Goal: Task Accomplishment & Management: Complete application form

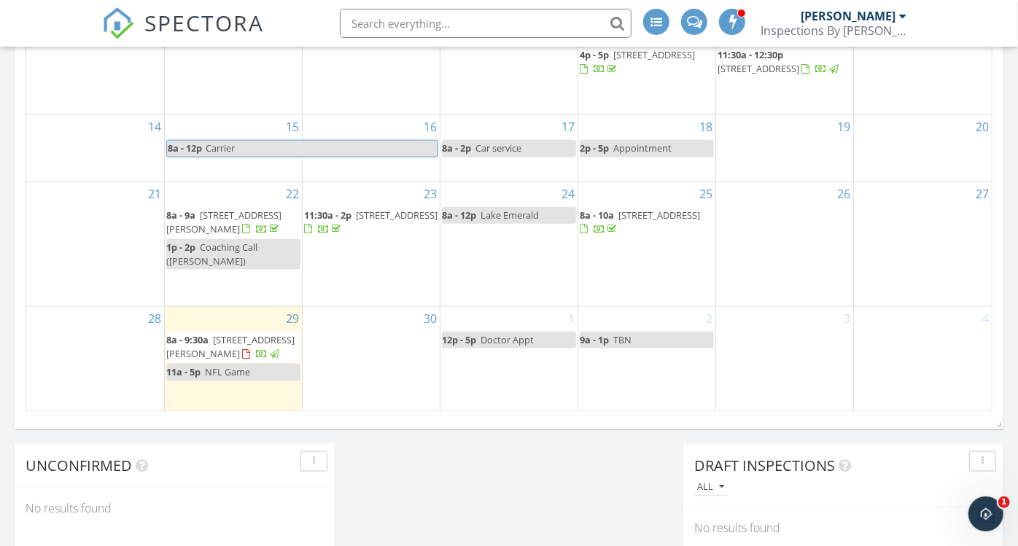
scroll to position [1053, 0]
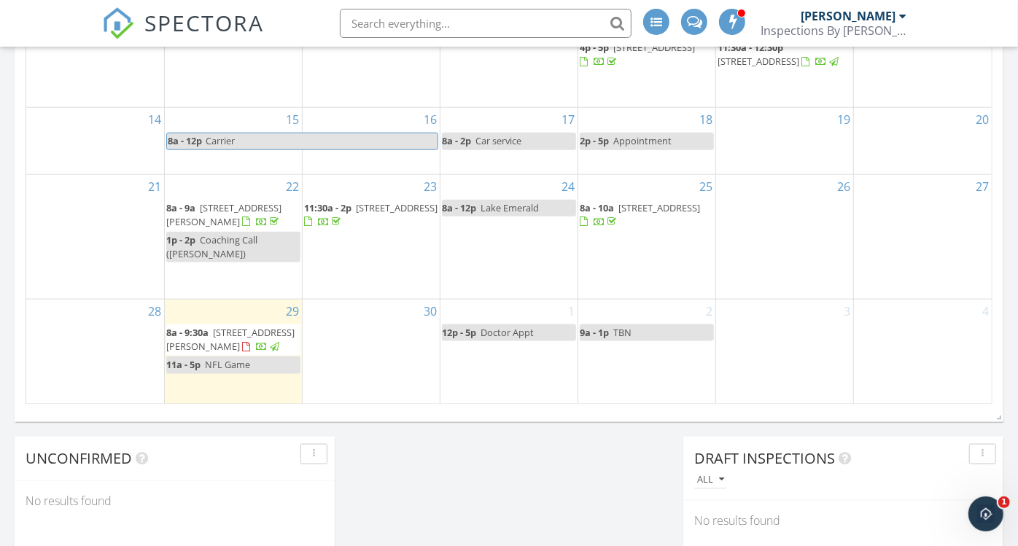
click at [327, 329] on div "30" at bounding box center [371, 352] width 137 height 105
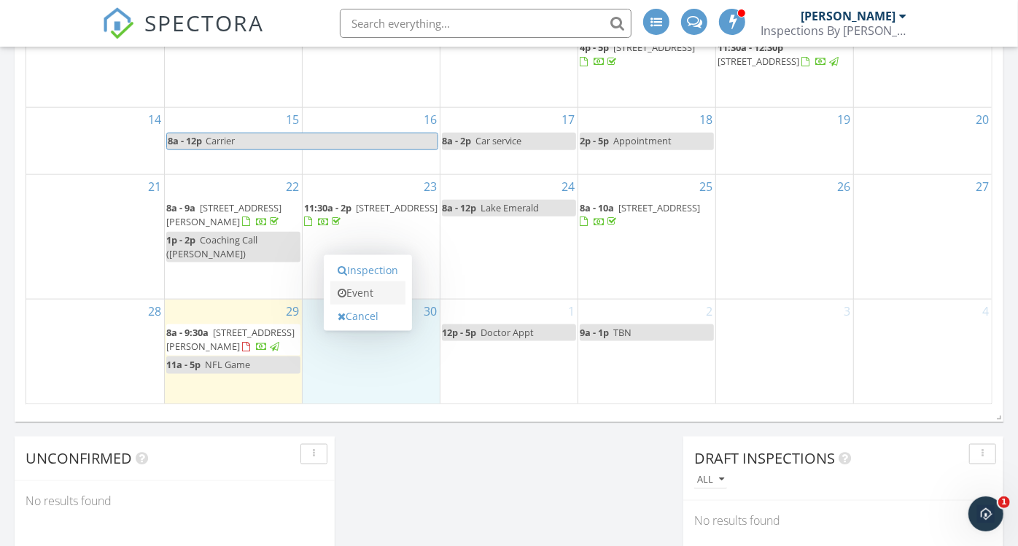
click at [371, 295] on link "Event" at bounding box center [367, 293] width 75 height 23
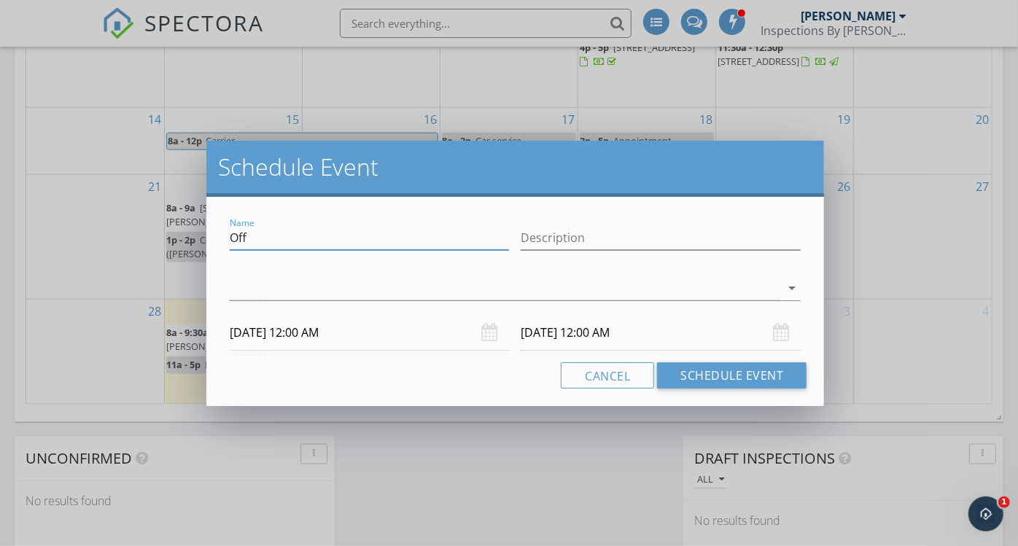
click at [266, 235] on input "Off" at bounding box center [370, 238] width 280 height 24
type input "O"
type input "Pressure wash"
click at [551, 232] on input "Description" at bounding box center [661, 238] width 280 height 24
type input "Roof, house, Driveway"
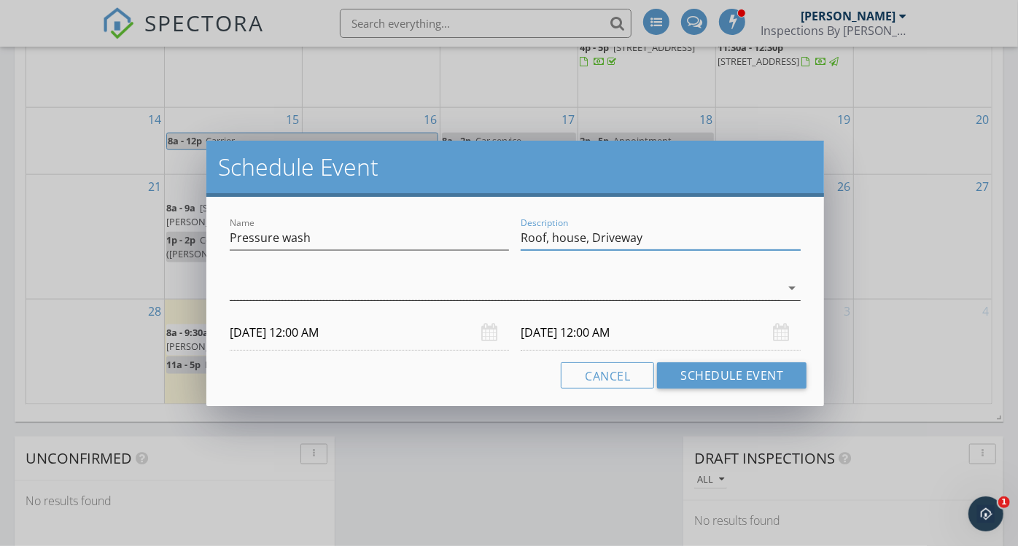
click at [424, 284] on div at bounding box center [505, 288] width 551 height 24
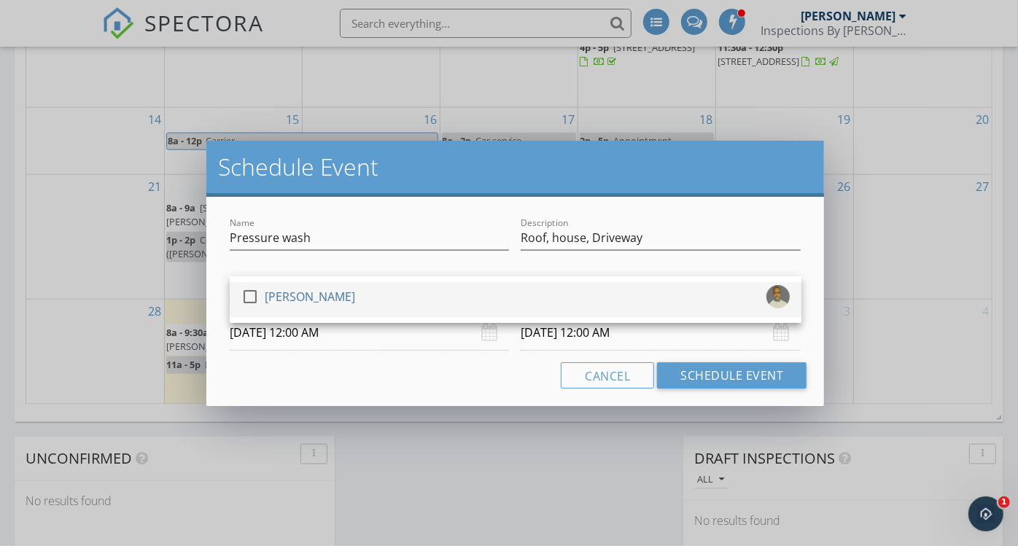
click at [266, 297] on div "[PERSON_NAME]" at bounding box center [310, 296] width 90 height 23
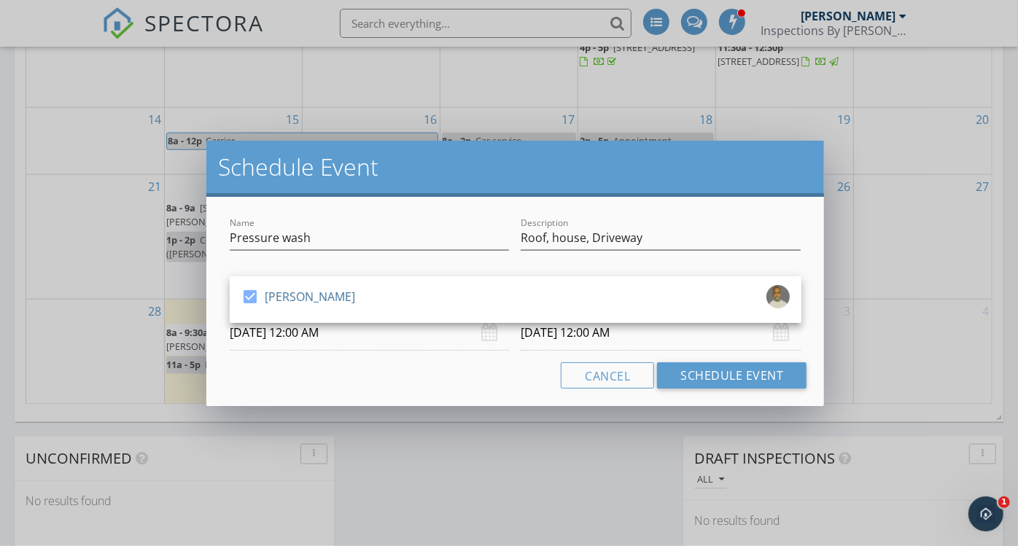
click at [298, 336] on input "[DATE] 12:00 AM" at bounding box center [370, 333] width 280 height 36
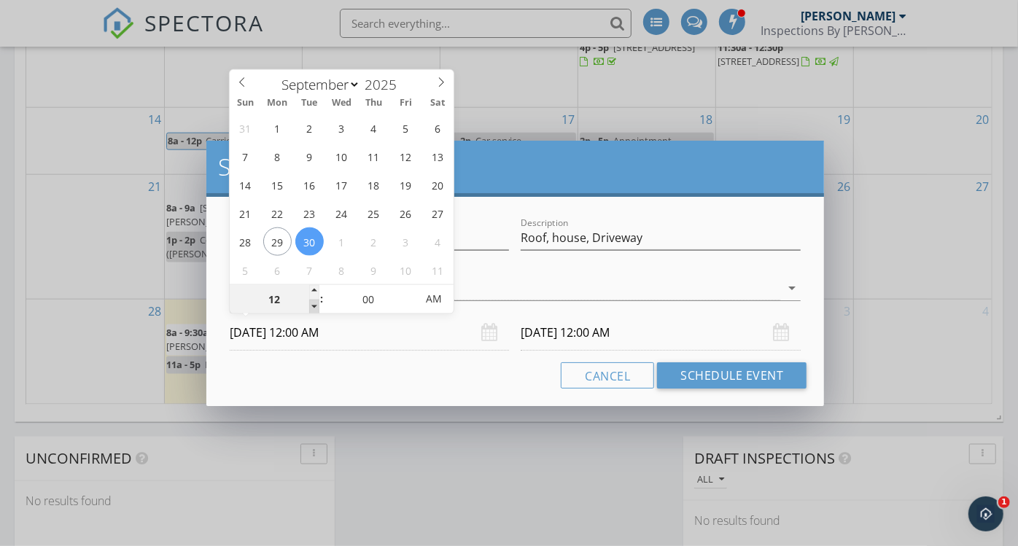
type input "11"
type input "[DATE] 11:00 PM"
click at [312, 304] on span at bounding box center [314, 307] width 10 height 15
type input "11"
type input "[DATE] 11:00 PM"
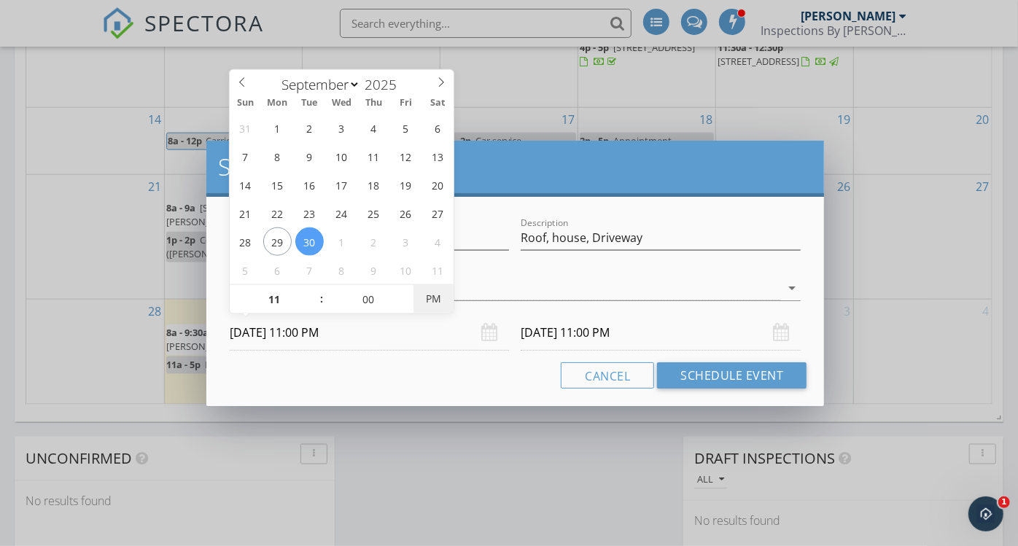
type input "[DATE] 11:00 AM"
click at [435, 298] on span "PM" at bounding box center [434, 298] width 40 height 29
click at [598, 335] on input "[DATE] 11:00 AM" at bounding box center [661, 333] width 280 height 36
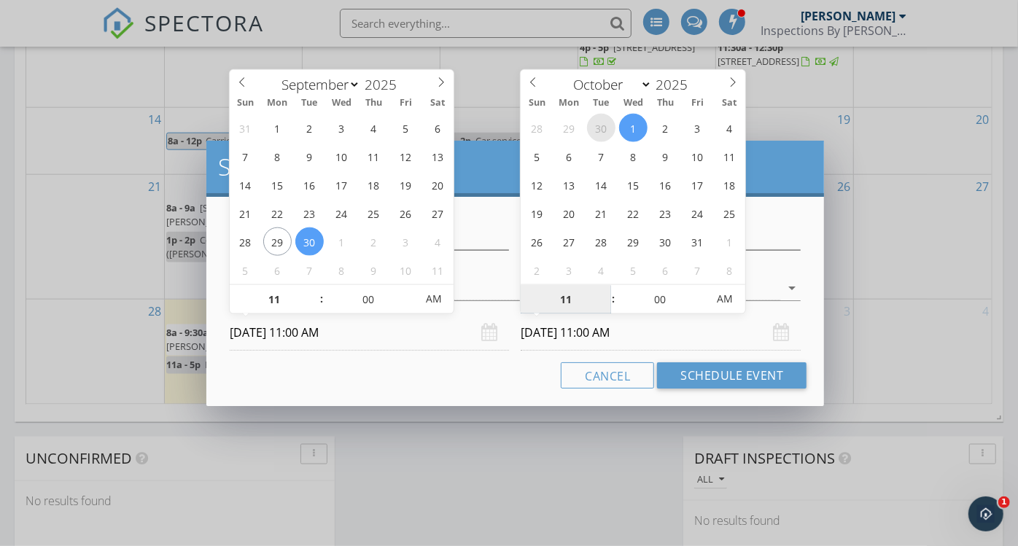
select select "8"
type input "[DATE] 11:00 AM"
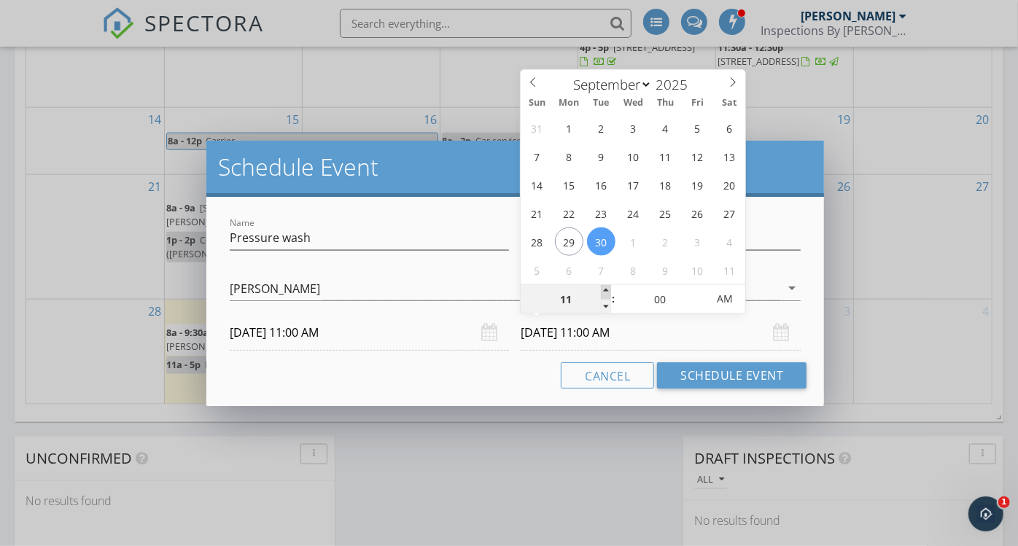
type input "12"
type input "[DATE] 12:00 PM"
click at [604, 287] on span at bounding box center [606, 292] width 10 height 15
type input "01"
type input "[DATE] 1:00 PM"
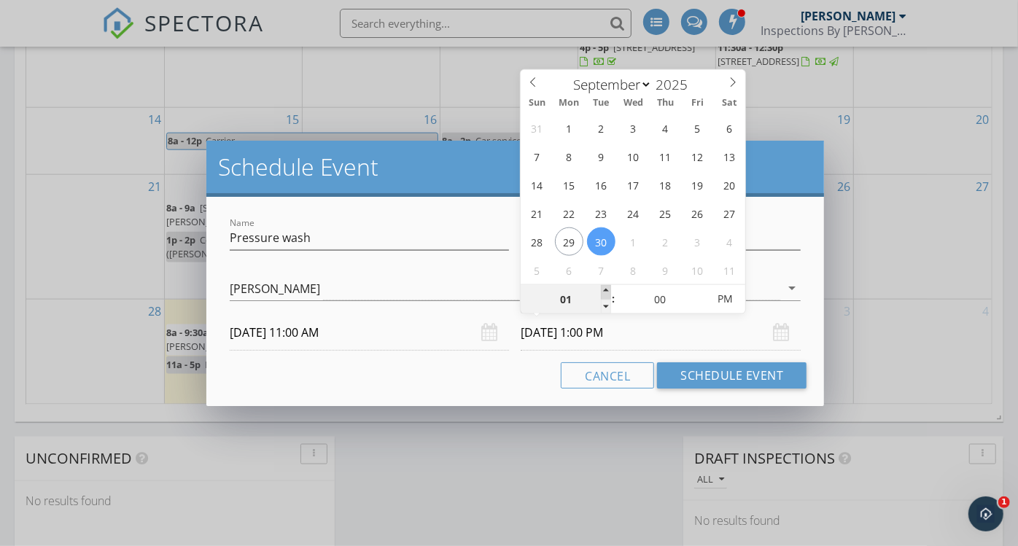
click at [604, 287] on span at bounding box center [606, 292] width 10 height 15
type input "02"
type input "[DATE] 2:00 PM"
click at [605, 287] on span at bounding box center [606, 292] width 10 height 15
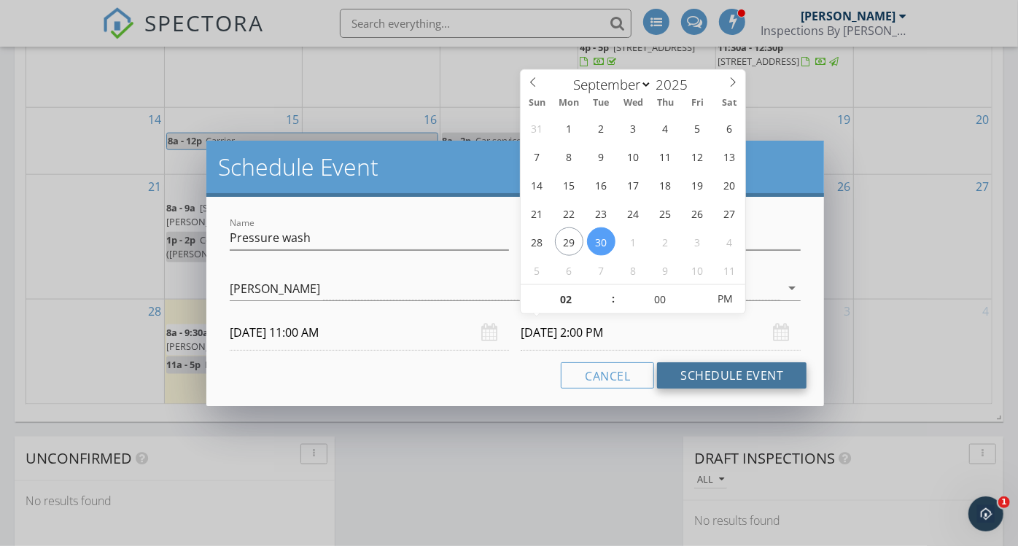
click at [719, 373] on button "Schedule Event" at bounding box center [732, 375] width 150 height 26
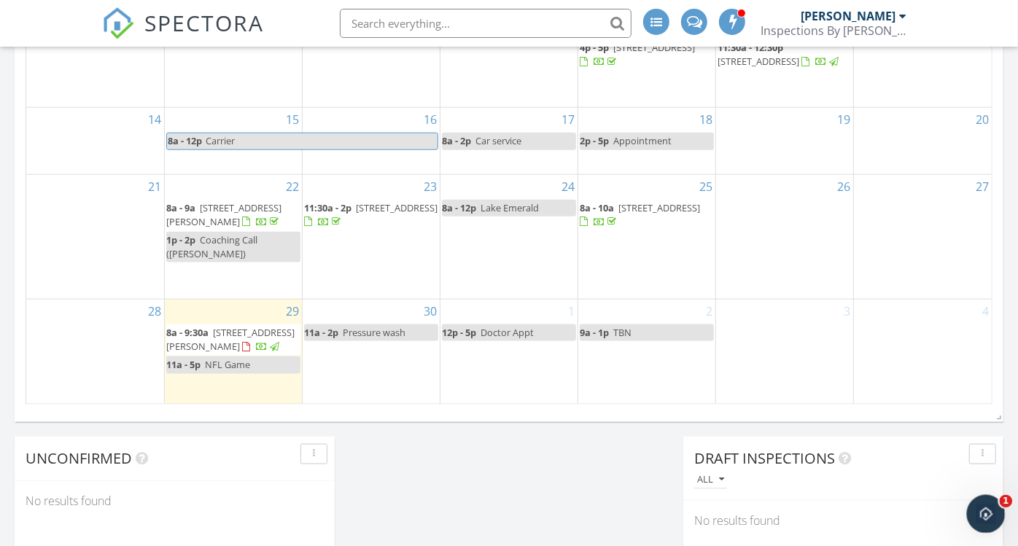
click at [982, 519] on icon "Open Intercom Messenger" at bounding box center [984, 512] width 24 height 24
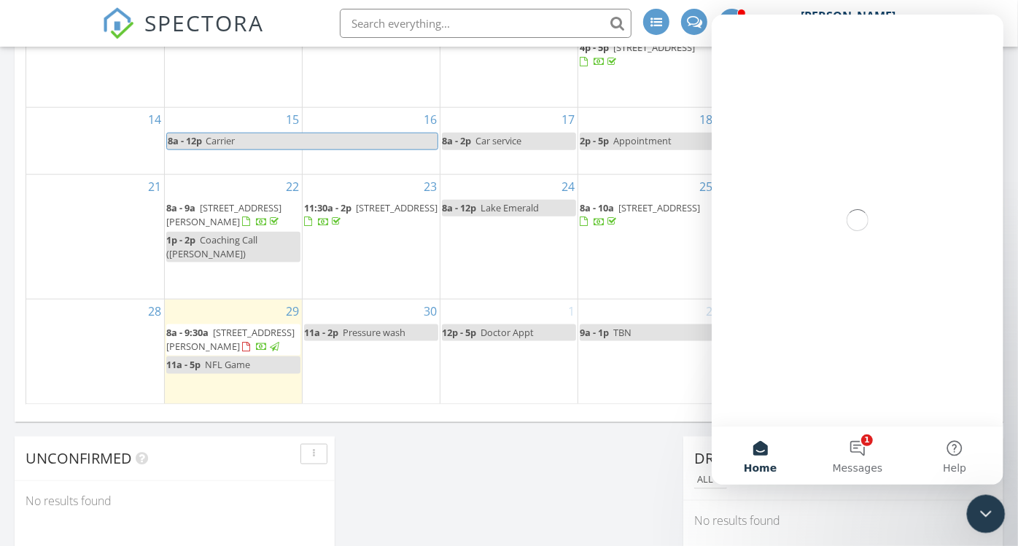
scroll to position [0, 0]
click at [863, 439] on button "1 Messages" at bounding box center [856, 456] width 97 height 58
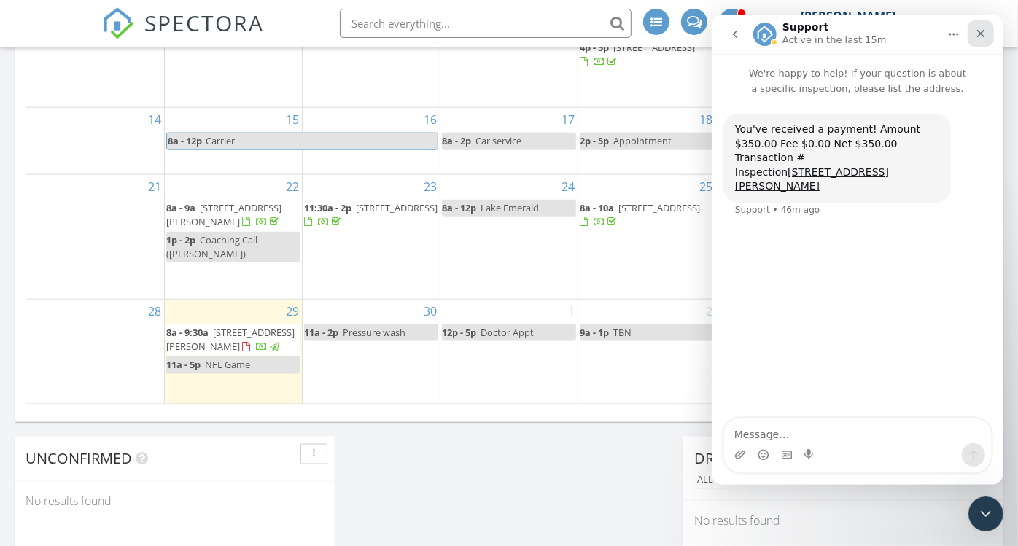
click at [974, 29] on icon "Close" at bounding box center [980, 34] width 12 height 12
